Goal: Check status: Check status

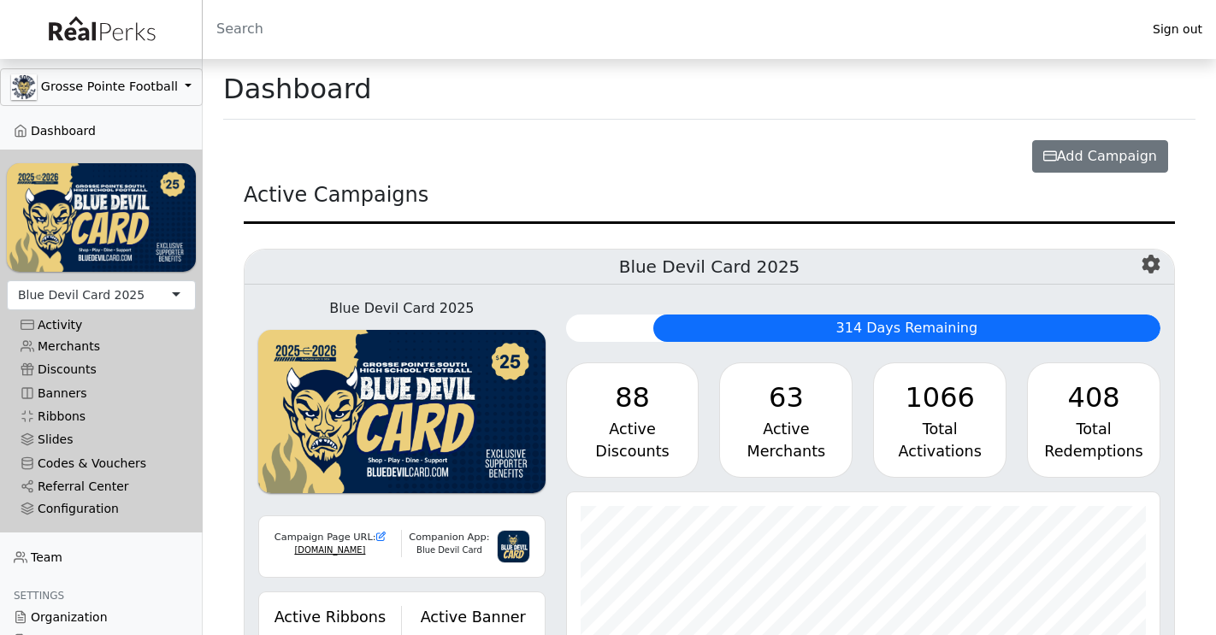
scroll to position [197, 594]
click at [159, 301] on div "Blue Devil Card 2025" at bounding box center [101, 296] width 189 height 30
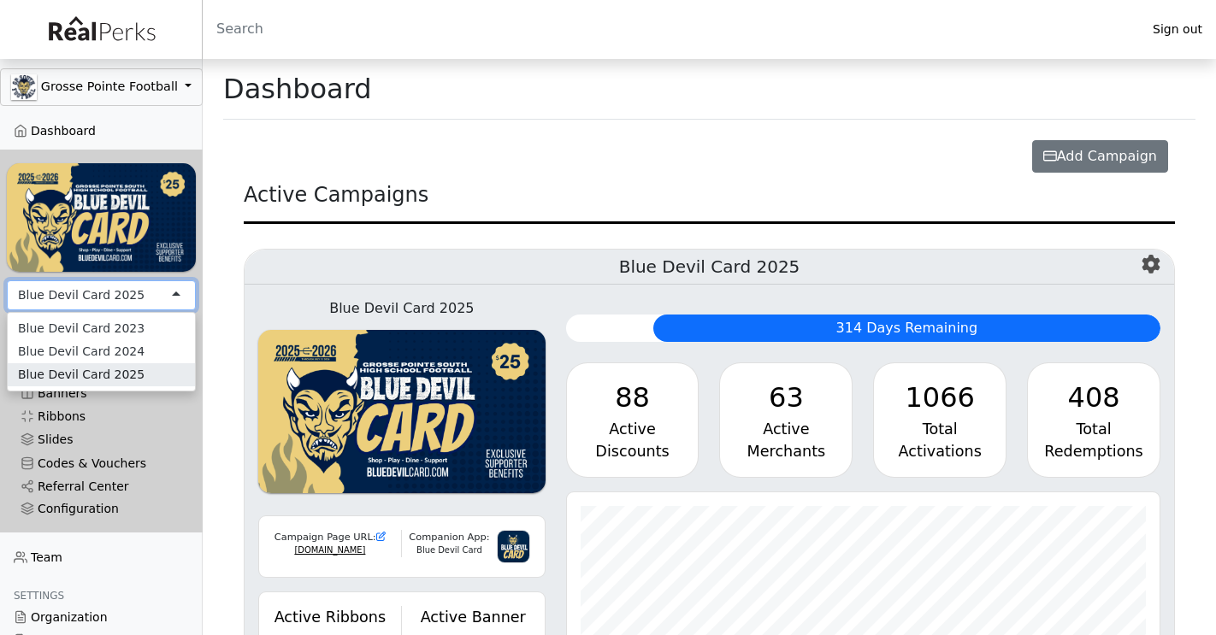
click at [151, 303] on div "Blue Devil Card 2025" at bounding box center [101, 296] width 189 height 30
click at [337, 218] on div "Active Campaigns" at bounding box center [709, 202] width 931 height 44
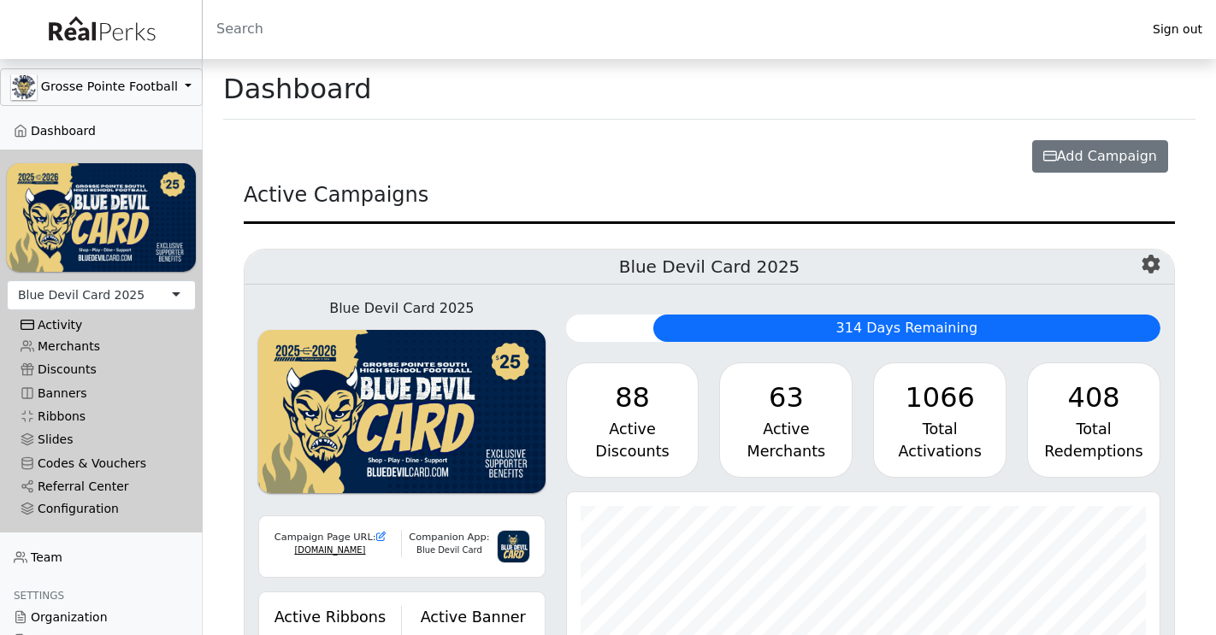
click at [71, 327] on div "Activity" at bounding box center [102, 325] width 162 height 15
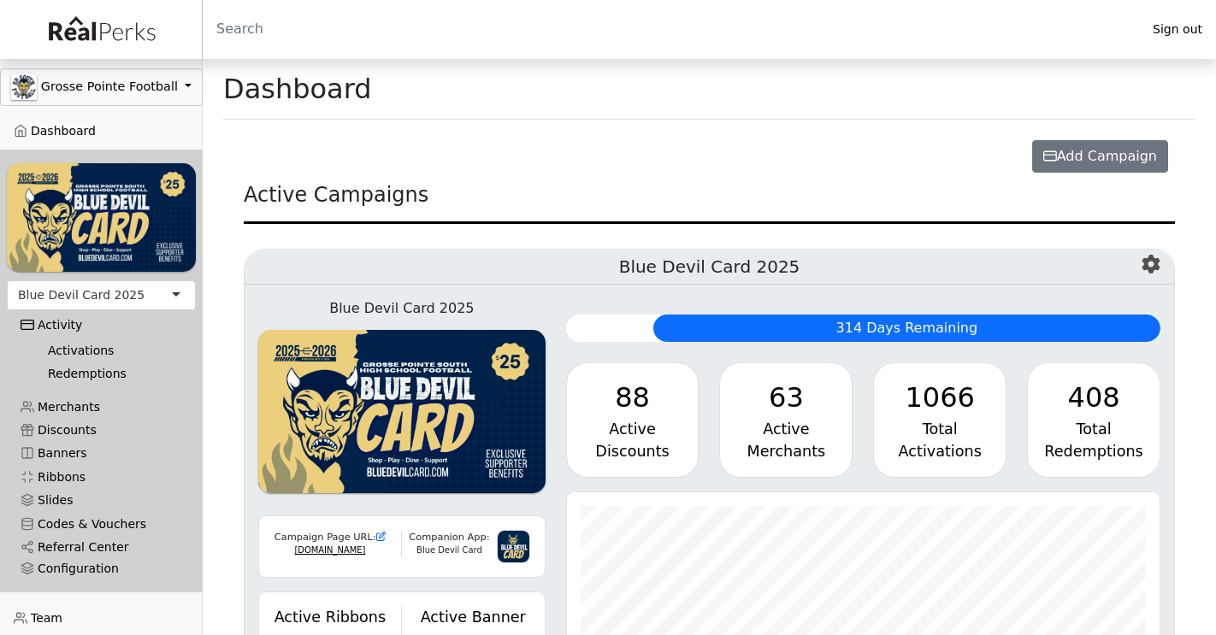
click at [70, 350] on link "Activations" at bounding box center [108, 351] width 148 height 23
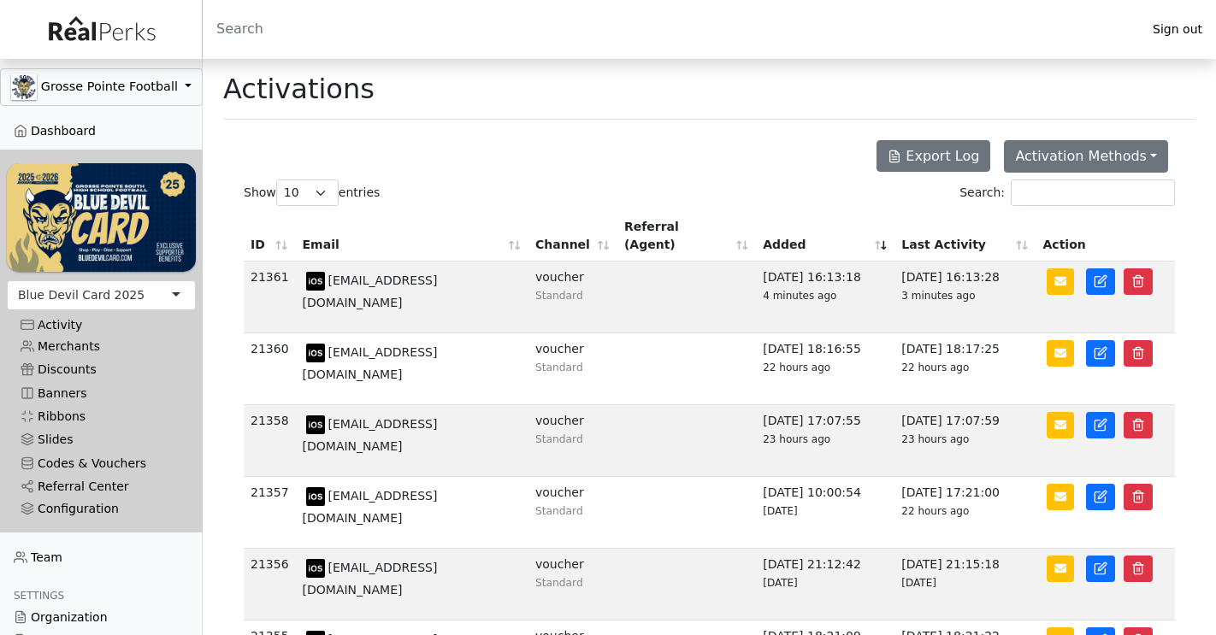
click at [608, 231] on th "Channel" at bounding box center [573, 236] width 89 height 50
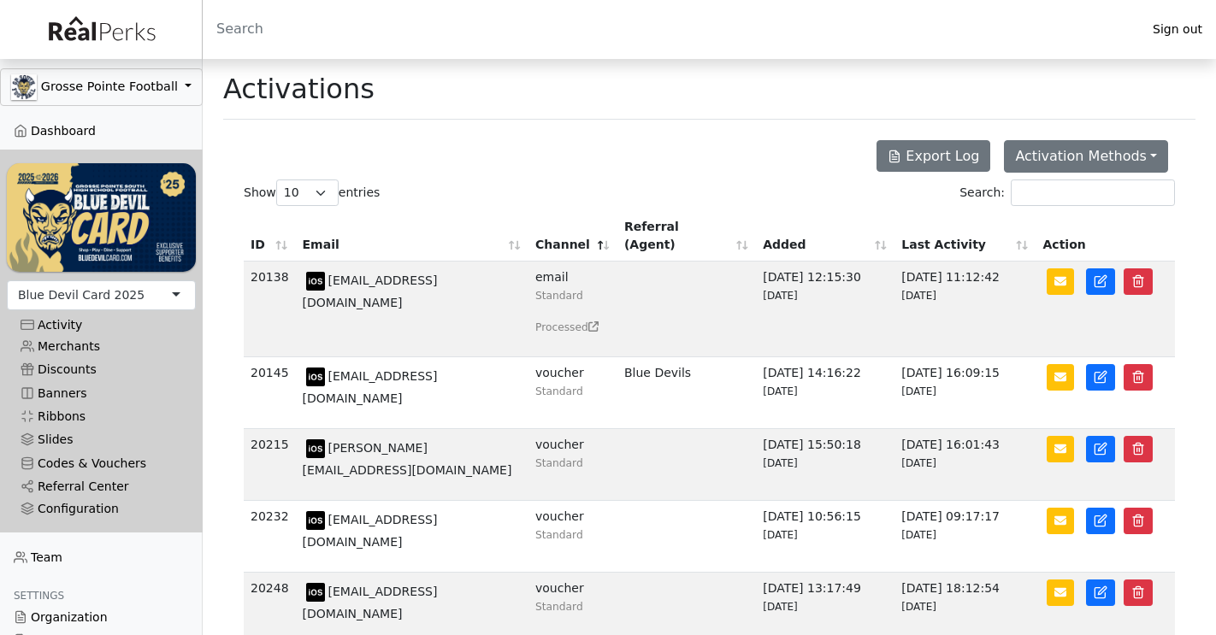
click at [608, 231] on th "Channel" at bounding box center [573, 236] width 89 height 50
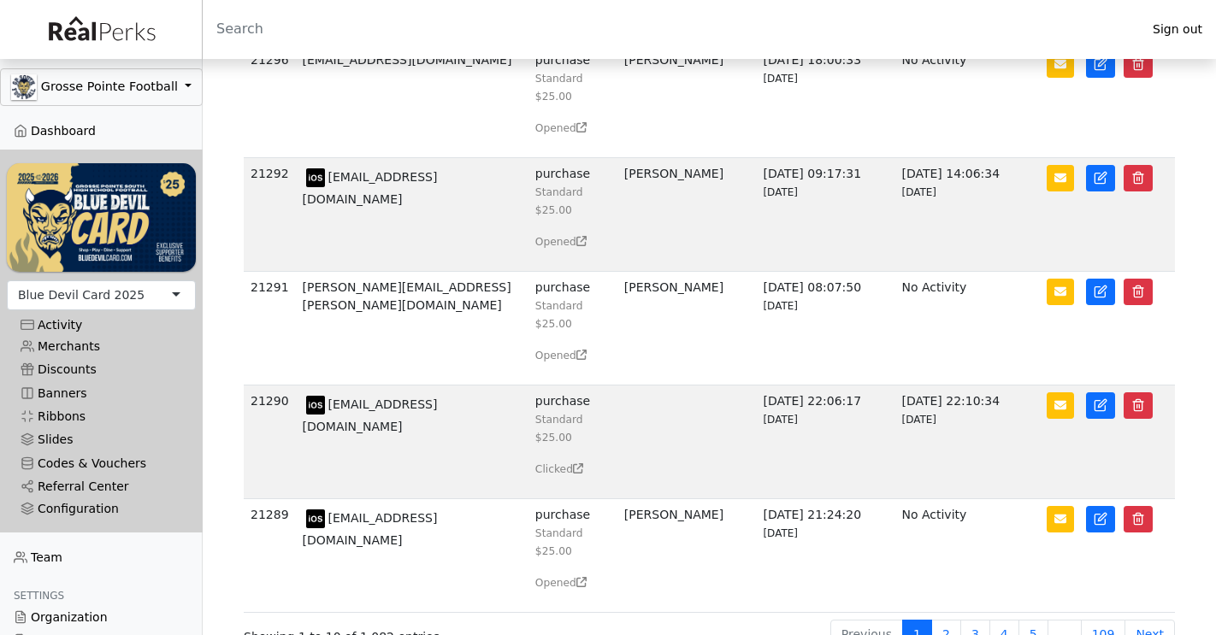
scroll to position [785, 0]
click at [75, 483] on link "Referral Center" at bounding box center [101, 487] width 189 height 23
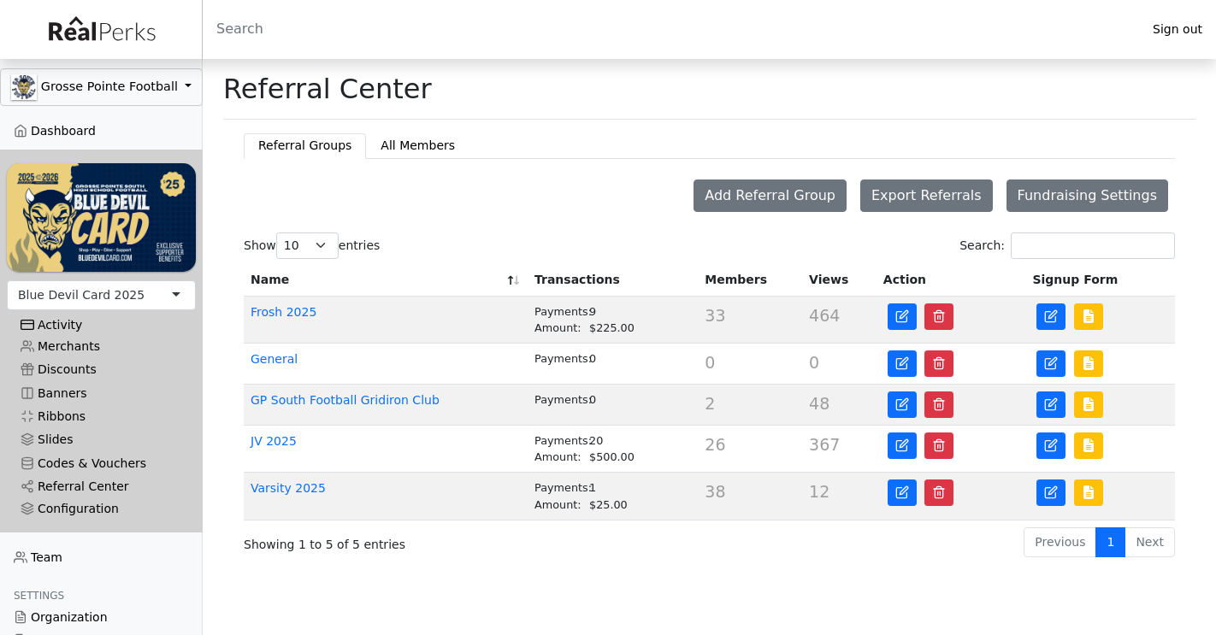
click at [68, 326] on div "Activity" at bounding box center [102, 325] width 162 height 15
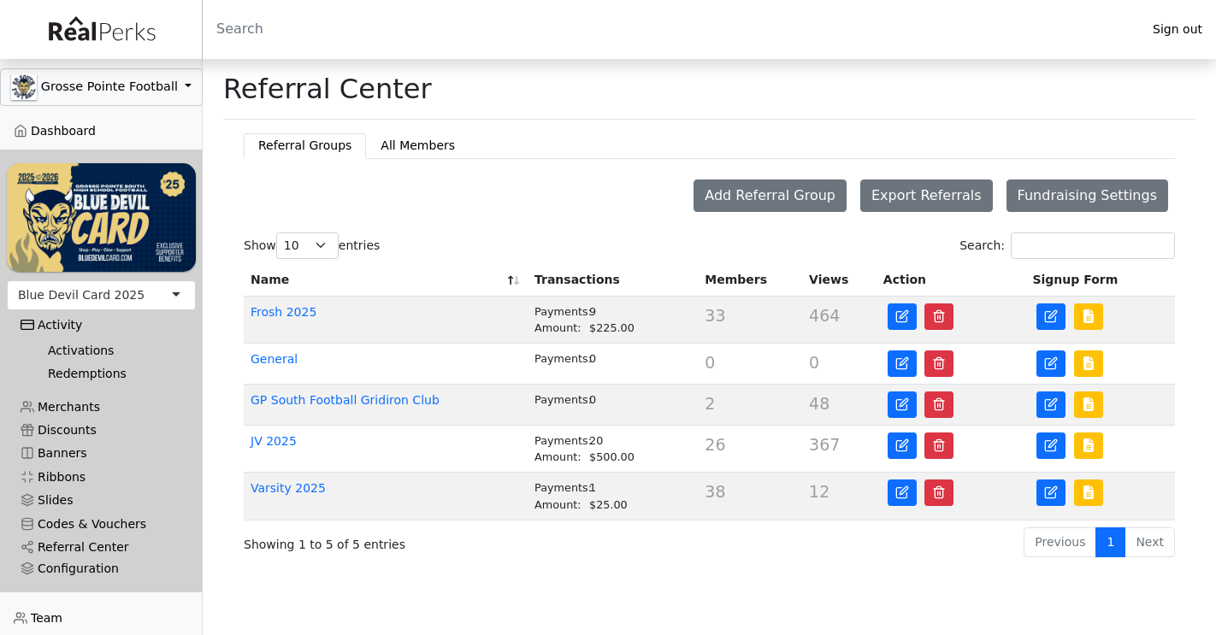
click at [68, 346] on link "Activations" at bounding box center [108, 351] width 148 height 23
